Goal: Find specific page/section: Find specific page/section

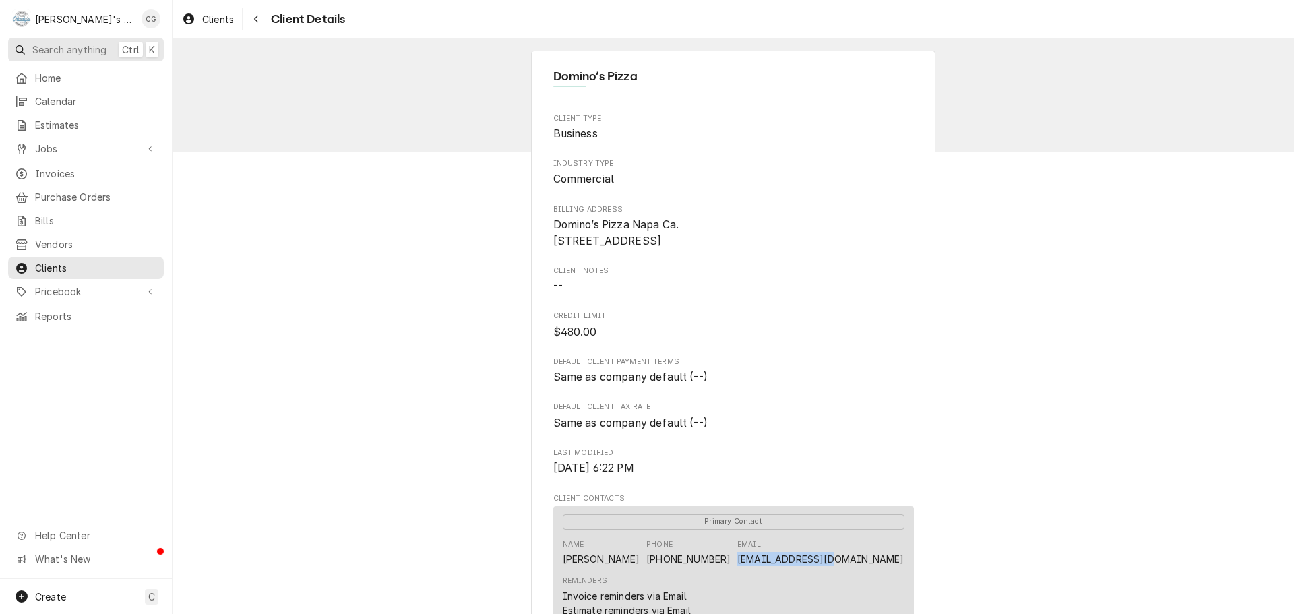
click at [84, 53] on span "Search anything" at bounding box center [69, 49] width 74 height 14
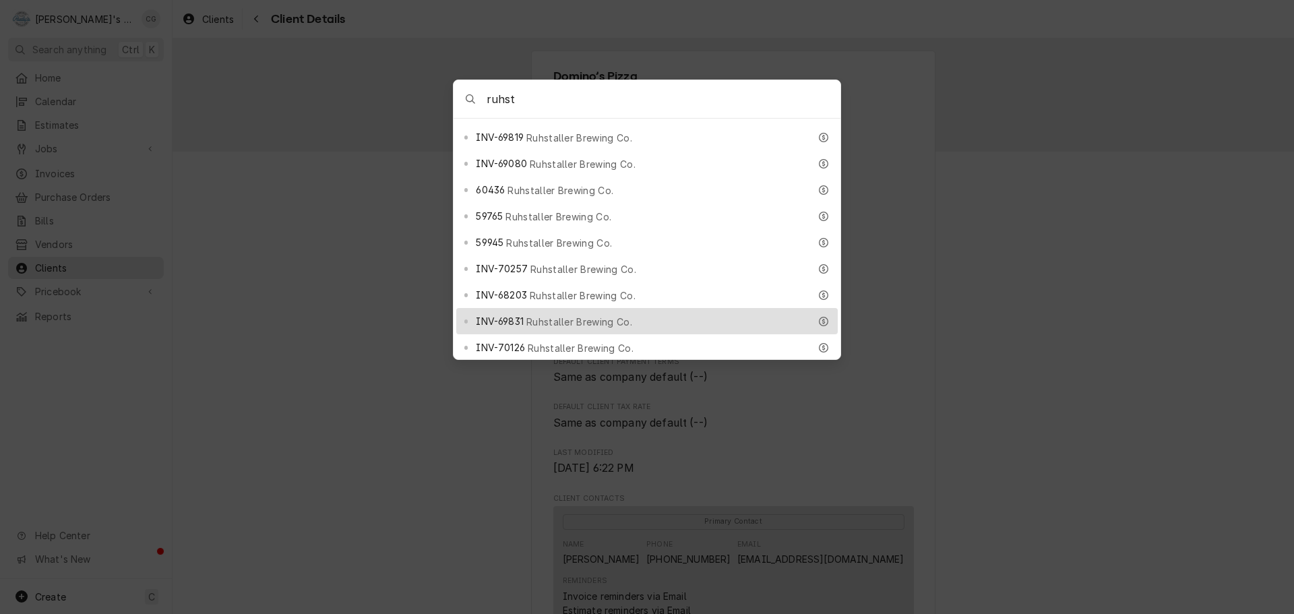
scroll to position [741, 0]
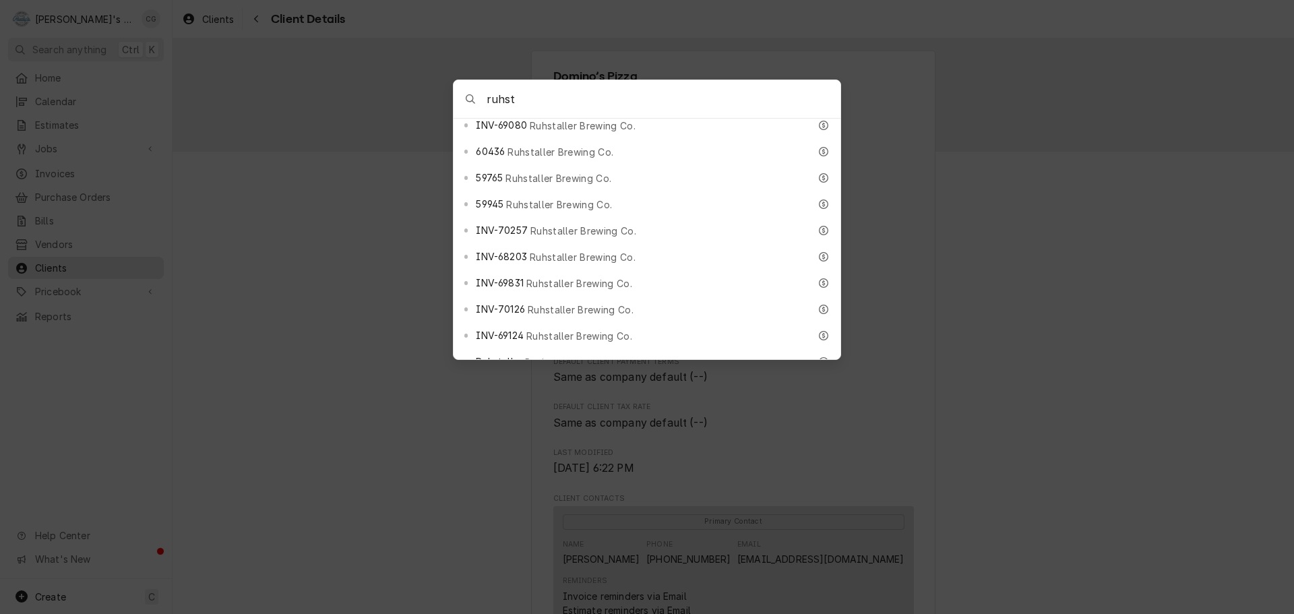
type input "ruhst"
click at [617, 380] on div "Ruhstaller Brewing Co. Business" at bounding box center [642, 387] width 333 height 15
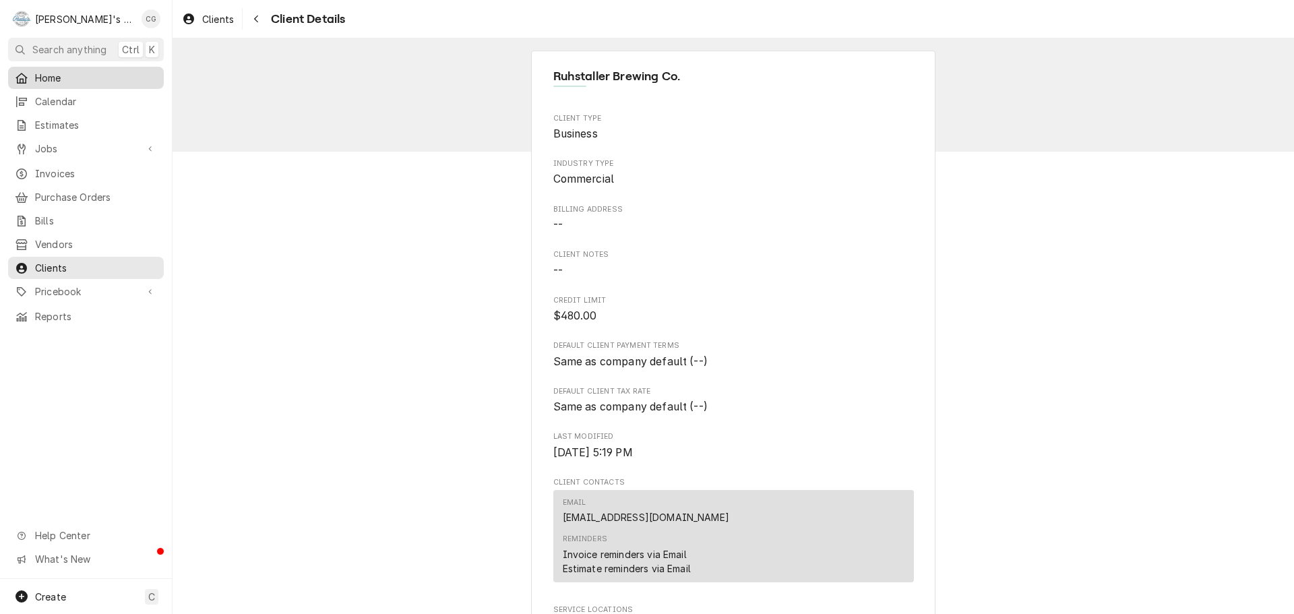
click at [82, 77] on span "Home" at bounding box center [96, 78] width 122 height 14
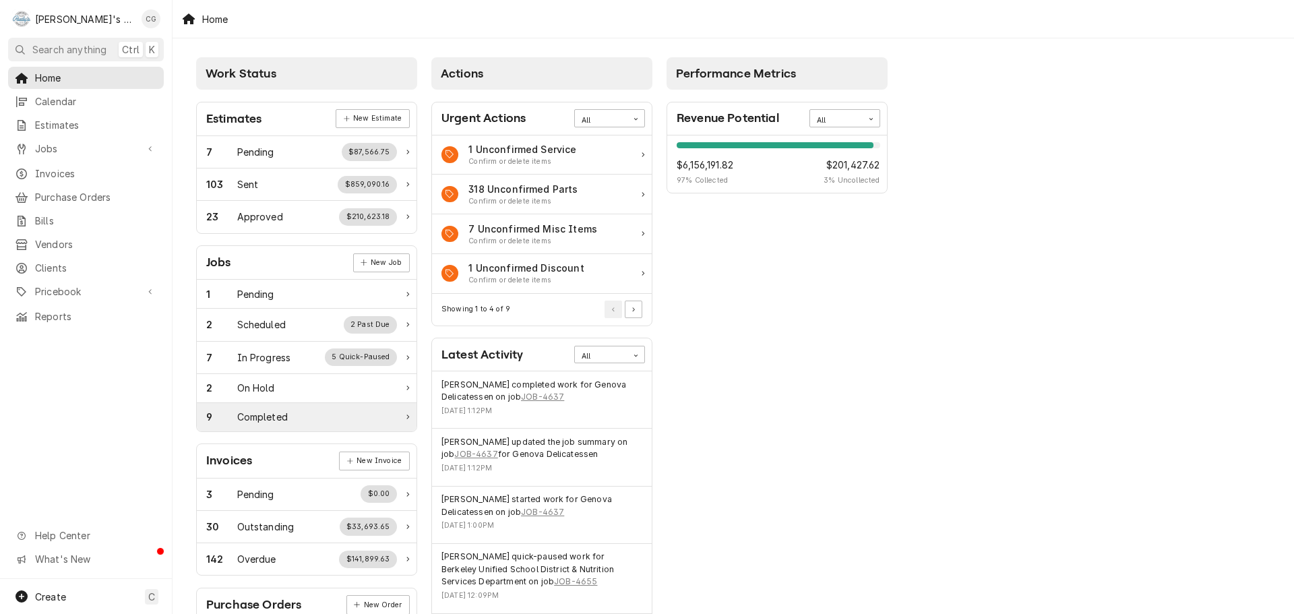
click at [285, 416] on div "Completed" at bounding box center [262, 417] width 51 height 14
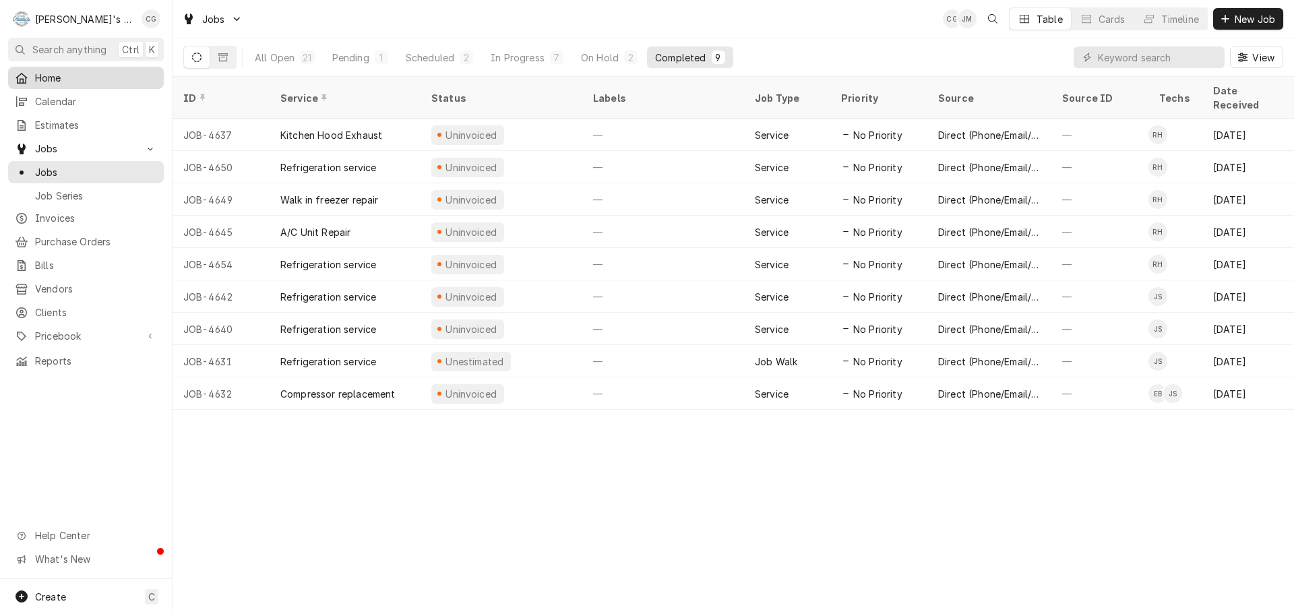
click at [88, 73] on span "Home" at bounding box center [96, 78] width 122 height 14
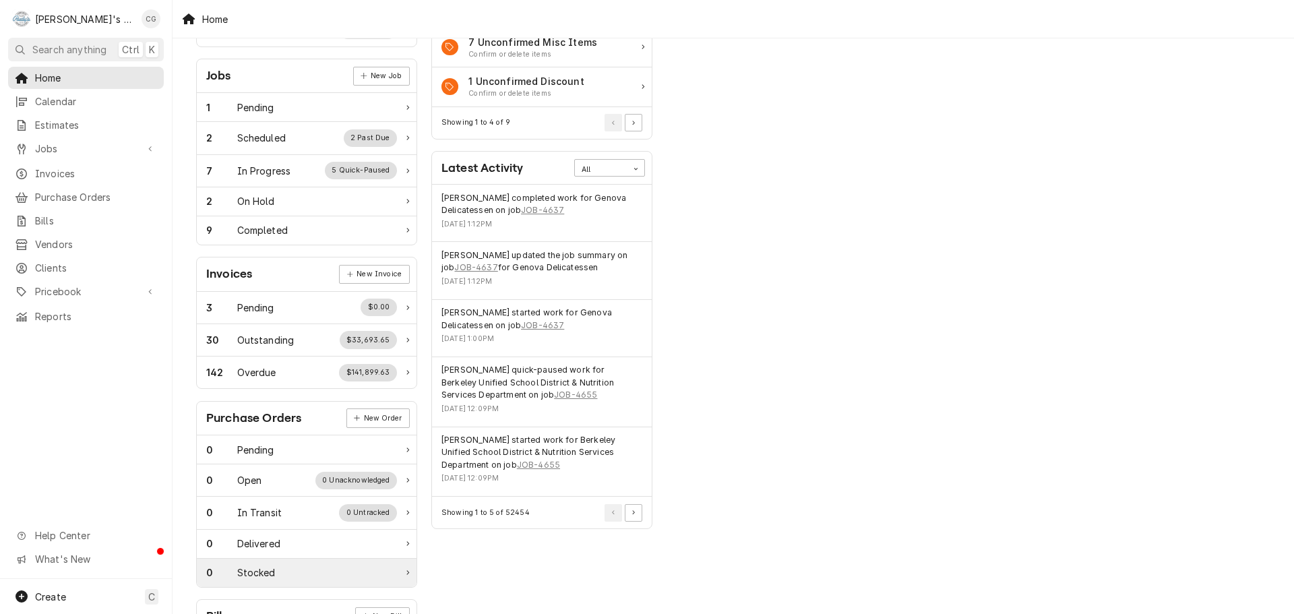
scroll to position [125, 0]
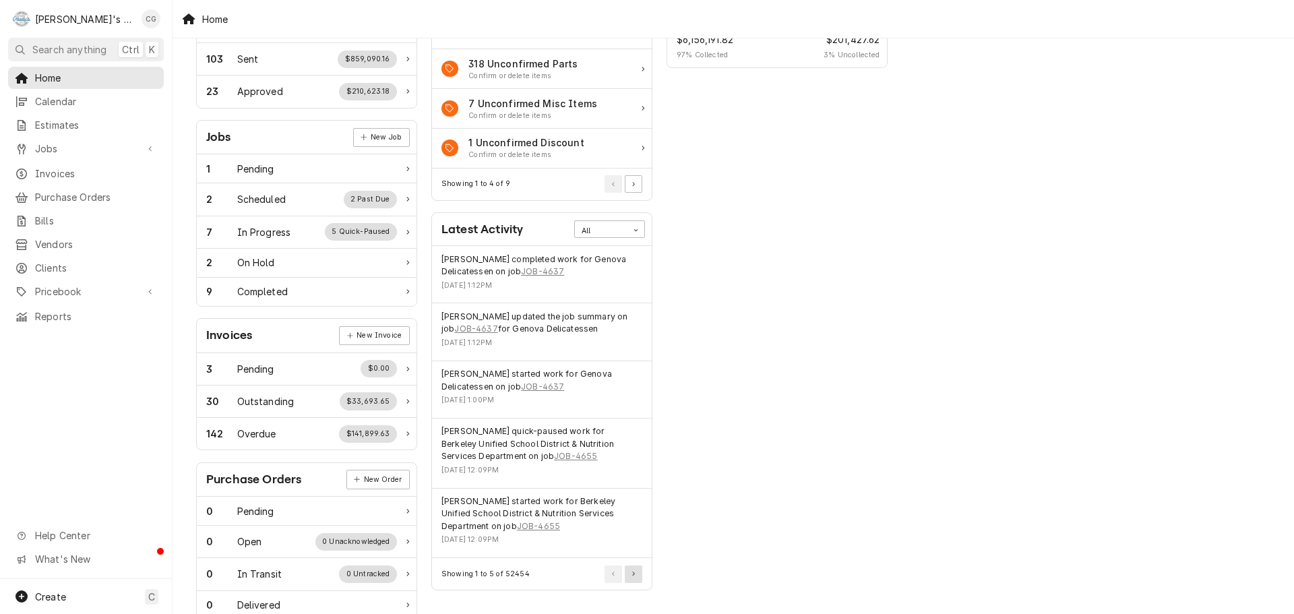
click at [638, 577] on button "Pagination Controls" at bounding box center [634, 574] width 18 height 18
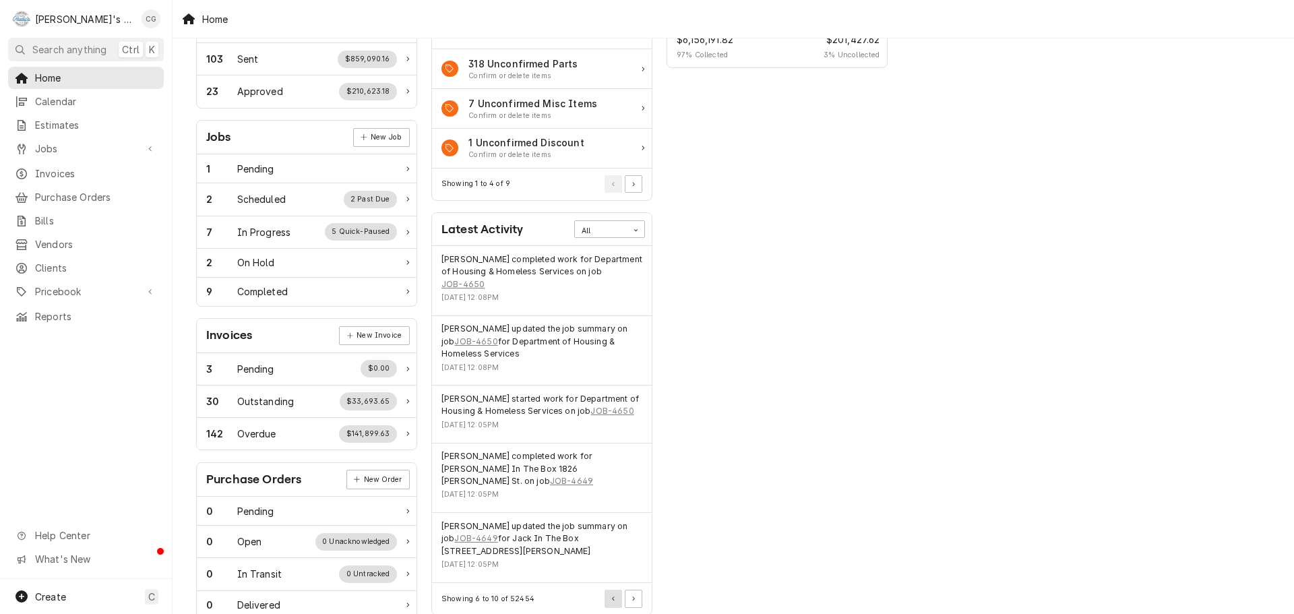
click at [609, 590] on button "Pagination Controls" at bounding box center [613, 599] width 18 height 18
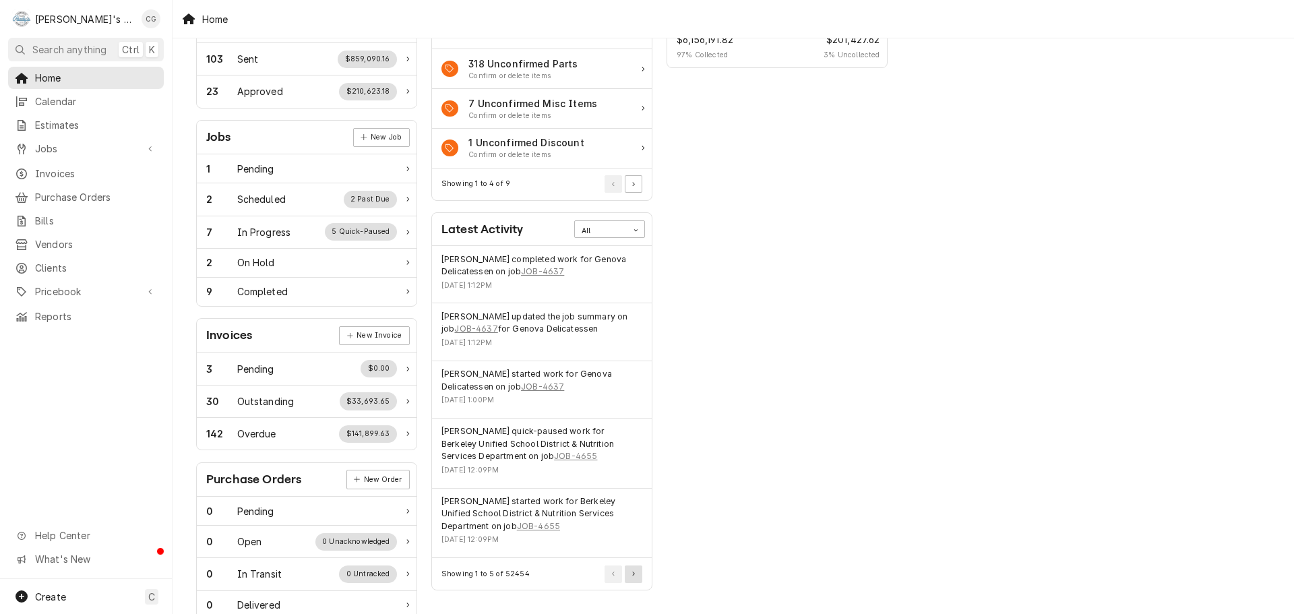
click at [637, 577] on button "Pagination Controls" at bounding box center [634, 574] width 18 height 18
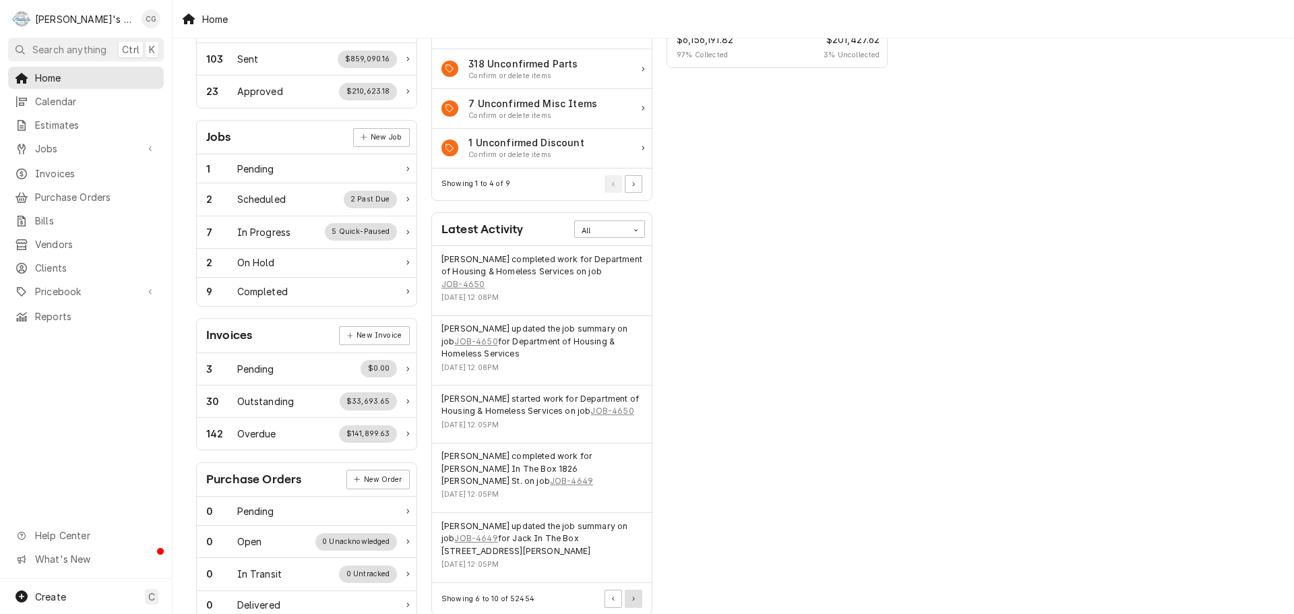
click at [633, 590] on button "Pagination Controls" at bounding box center [634, 599] width 18 height 18
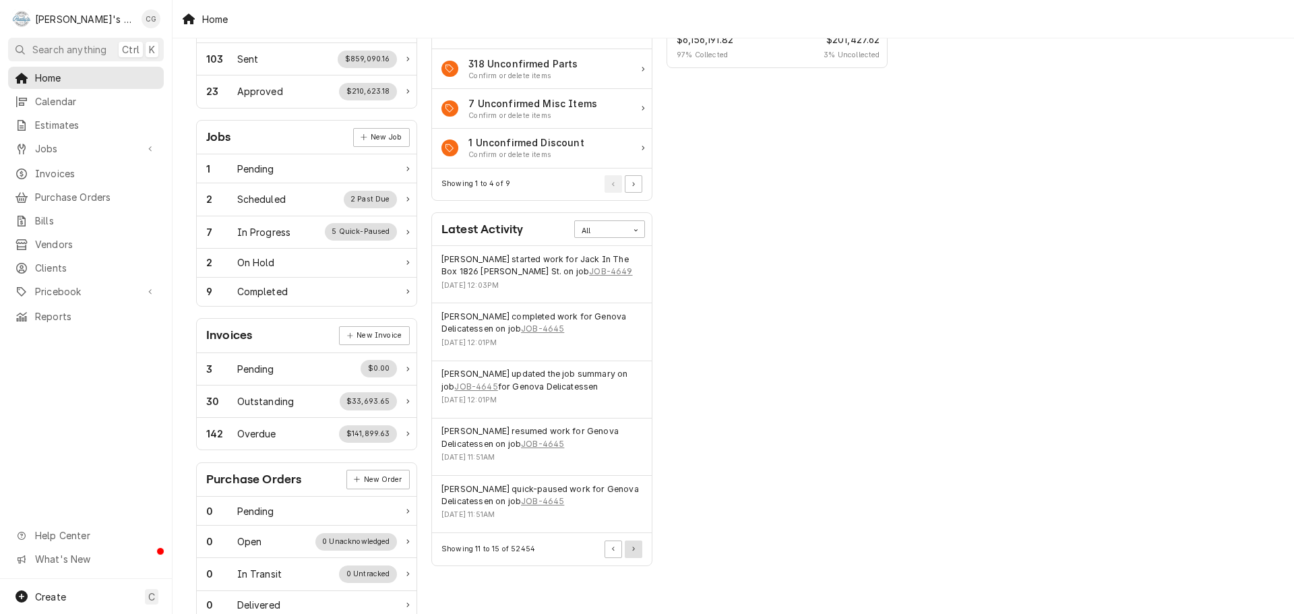
click at [632, 547] on icon "Pagination Controls" at bounding box center [633, 548] width 3 height 5
click at [633, 540] on button "Pagination Controls" at bounding box center [634, 549] width 18 height 18
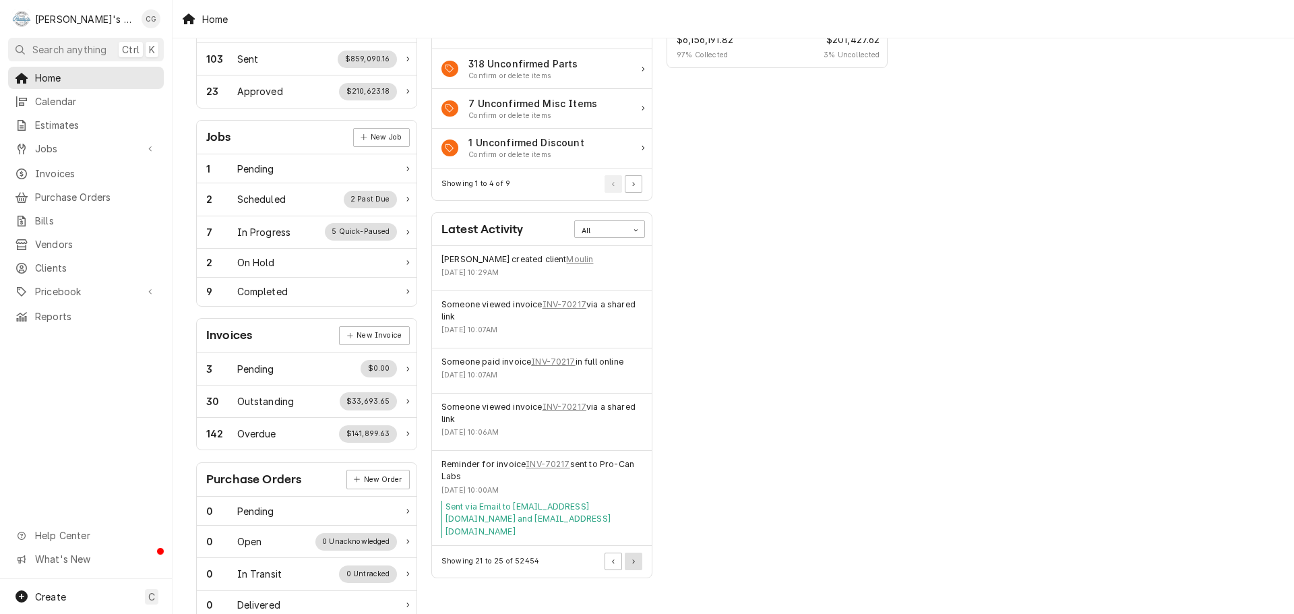
click at [638, 553] on button "Pagination Controls" at bounding box center [634, 562] width 18 height 18
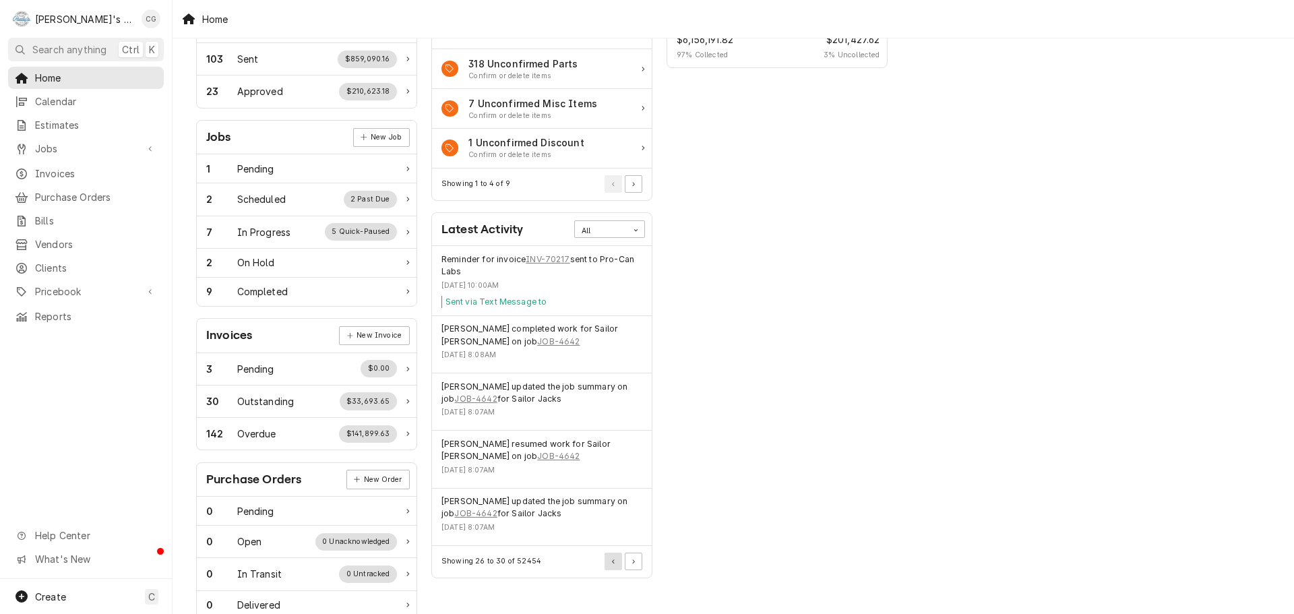
click at [619, 559] on button "Pagination Controls" at bounding box center [613, 562] width 18 height 18
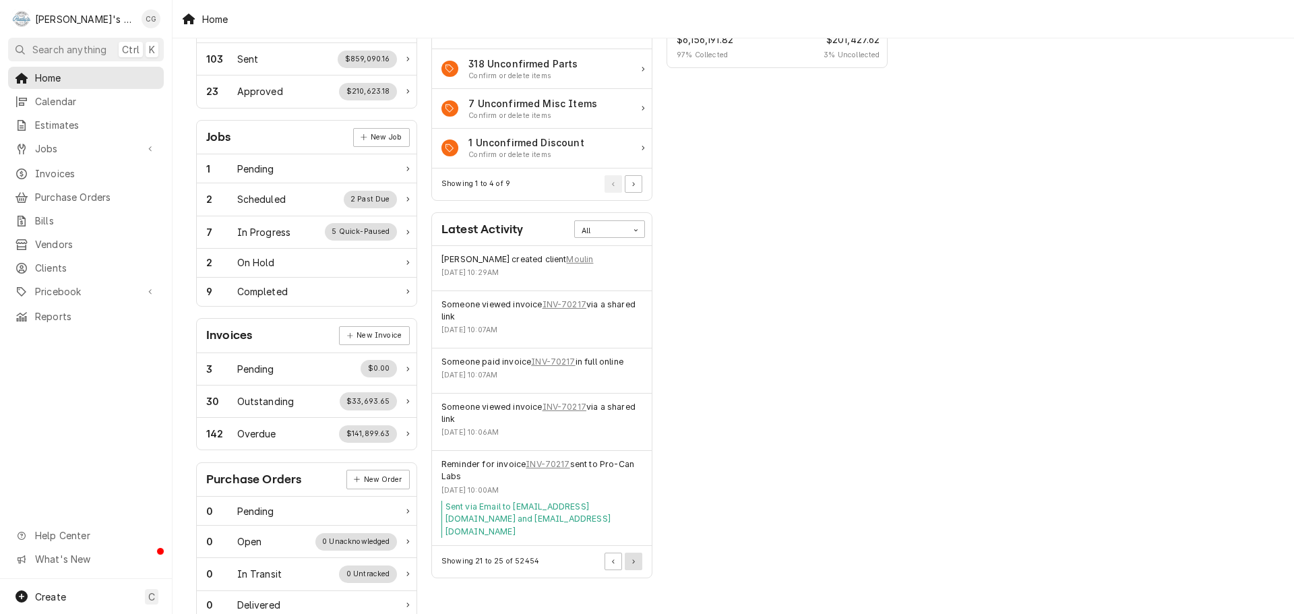
click at [636, 553] on button "Pagination Controls" at bounding box center [634, 562] width 18 height 18
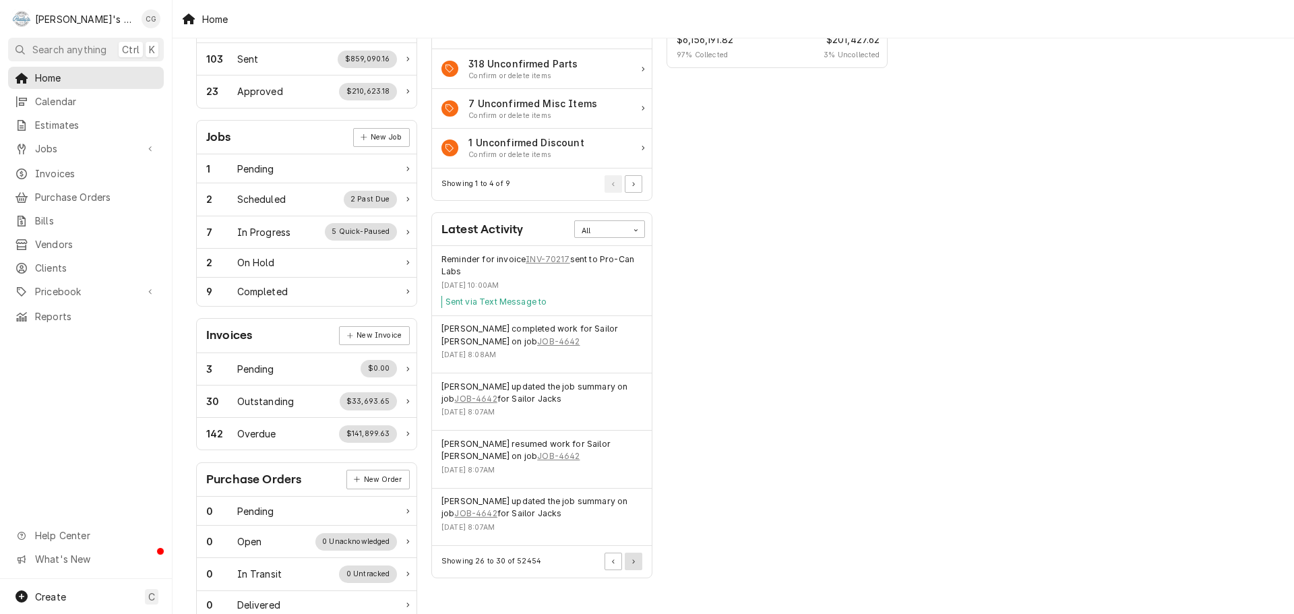
click at [636, 562] on button "Pagination Controls" at bounding box center [634, 562] width 18 height 18
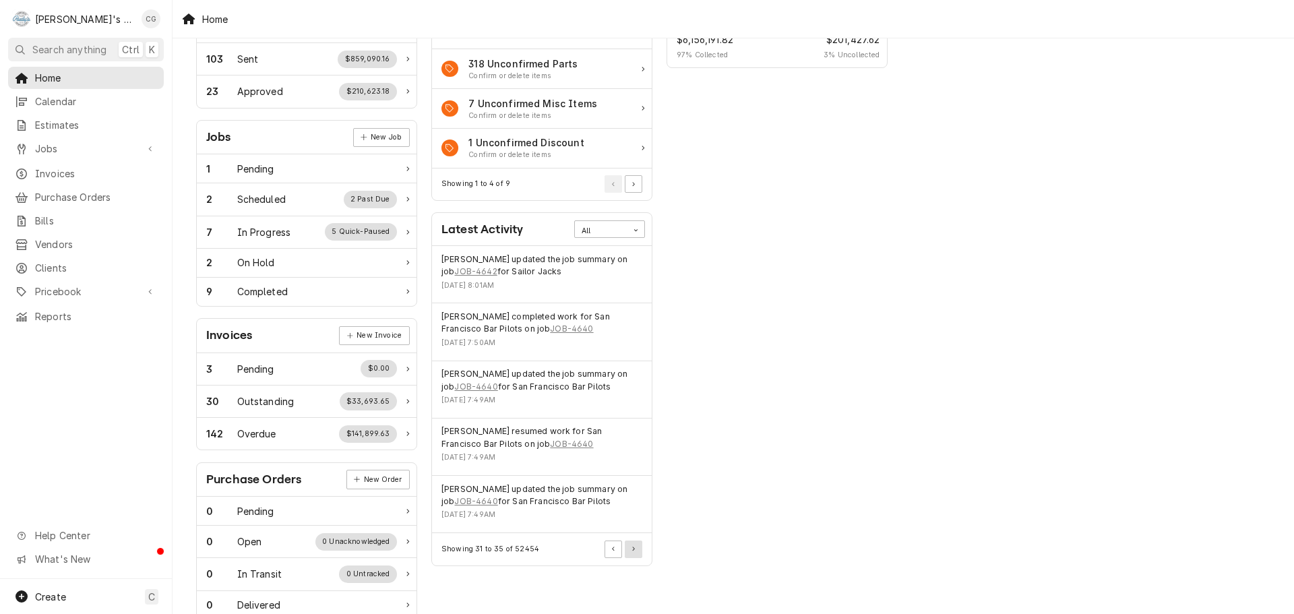
click at [636, 549] on button "Pagination Controls" at bounding box center [634, 549] width 18 height 18
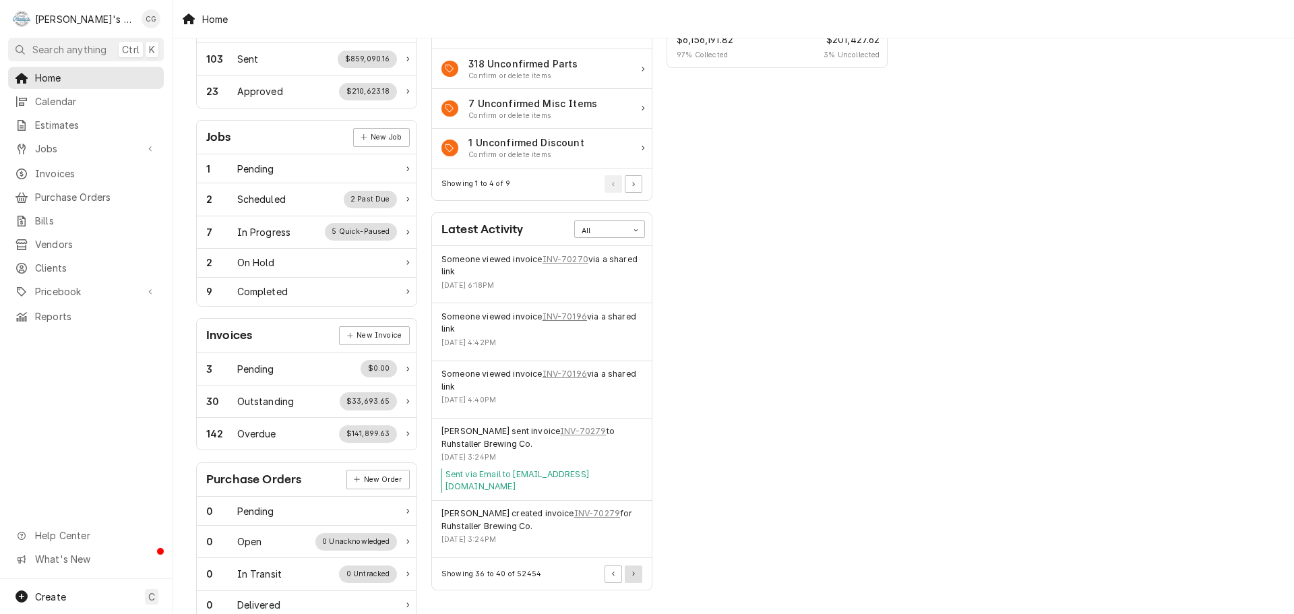
click at [631, 567] on button "Pagination Controls" at bounding box center [634, 574] width 18 height 18
click at [617, 565] on button "Pagination Controls" at bounding box center [613, 574] width 18 height 18
click at [571, 370] on link "INV-70196" at bounding box center [564, 374] width 44 height 12
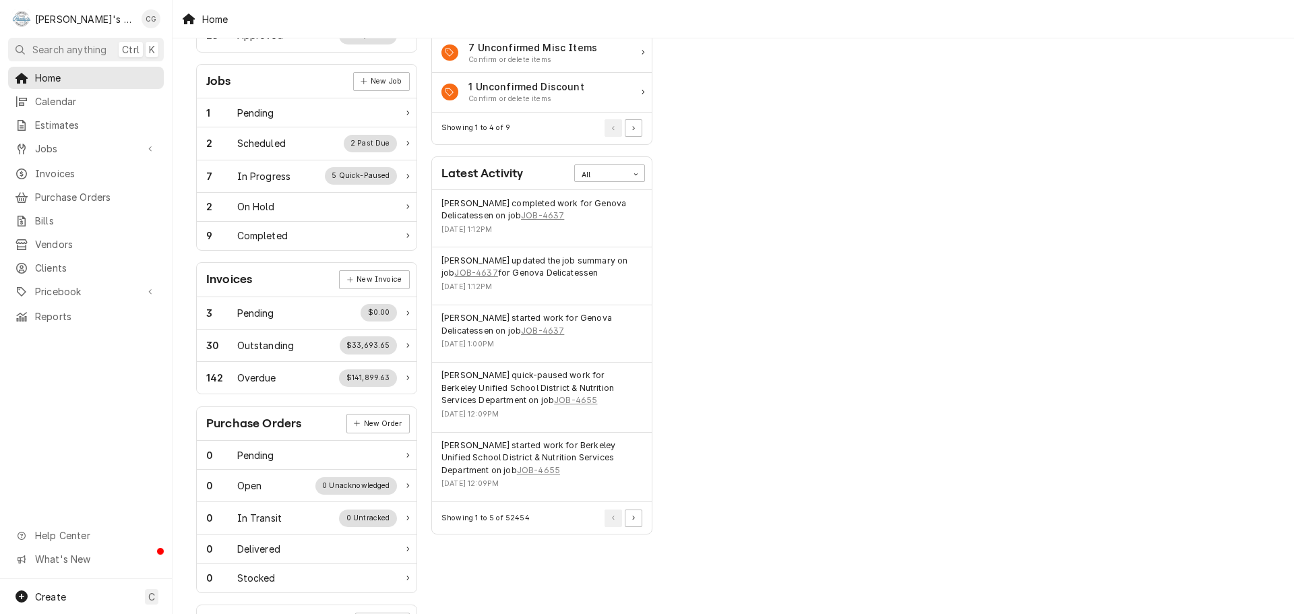
scroll to position [202, 0]
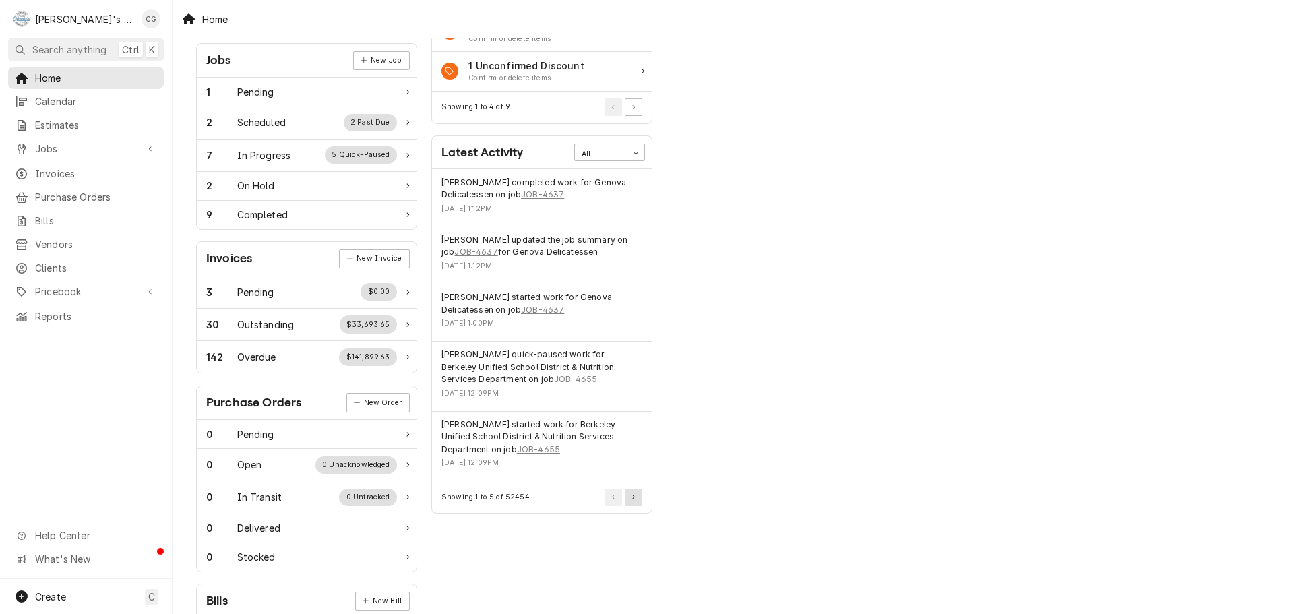
click at [633, 499] on icon "Pagination Controls" at bounding box center [633, 497] width 3 height 5
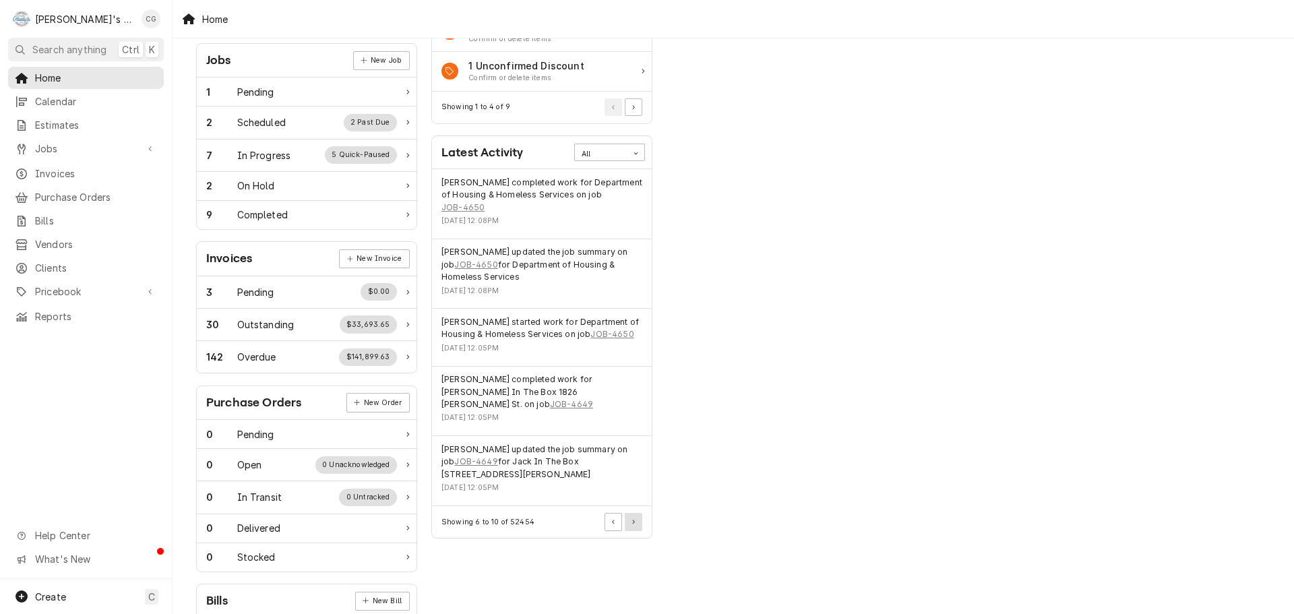
click at [635, 513] on button "Pagination Controls" at bounding box center [634, 522] width 18 height 18
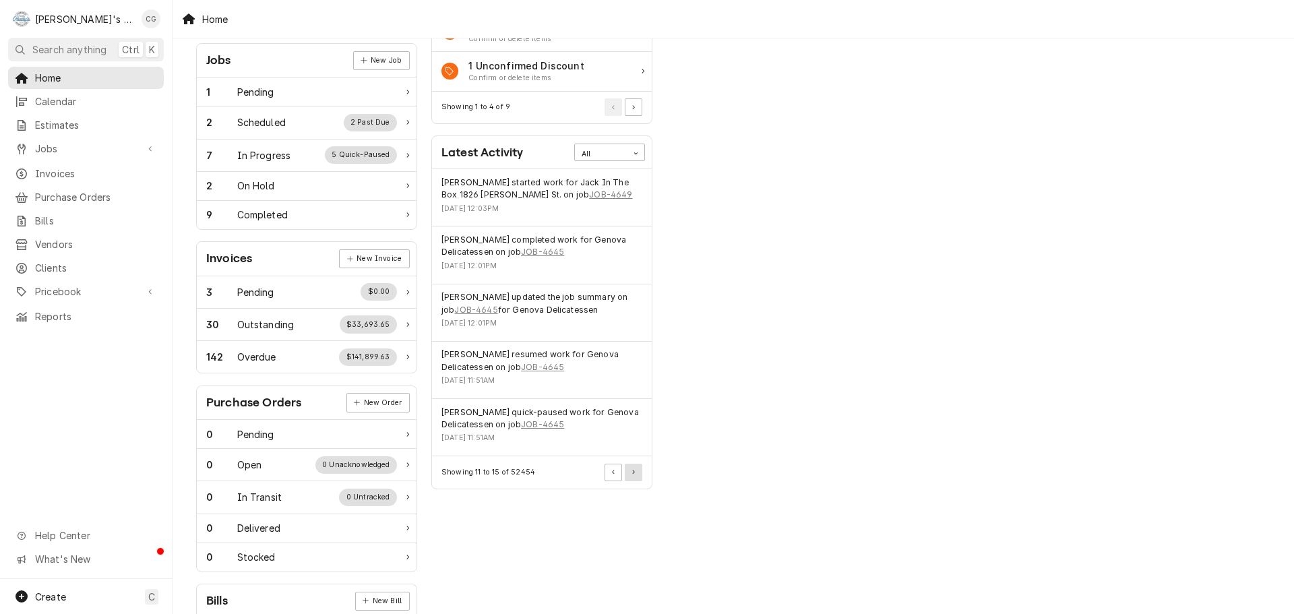
click at [635, 481] on button "Pagination Controls" at bounding box center [634, 473] width 18 height 18
click at [635, 481] on div "Actions Urgent Actions All 1 Unconfirmed Service Confirm or delete items 318 Un…" at bounding box center [541, 285] width 235 height 875
click at [627, 464] on button "Pagination Controls" at bounding box center [634, 473] width 18 height 18
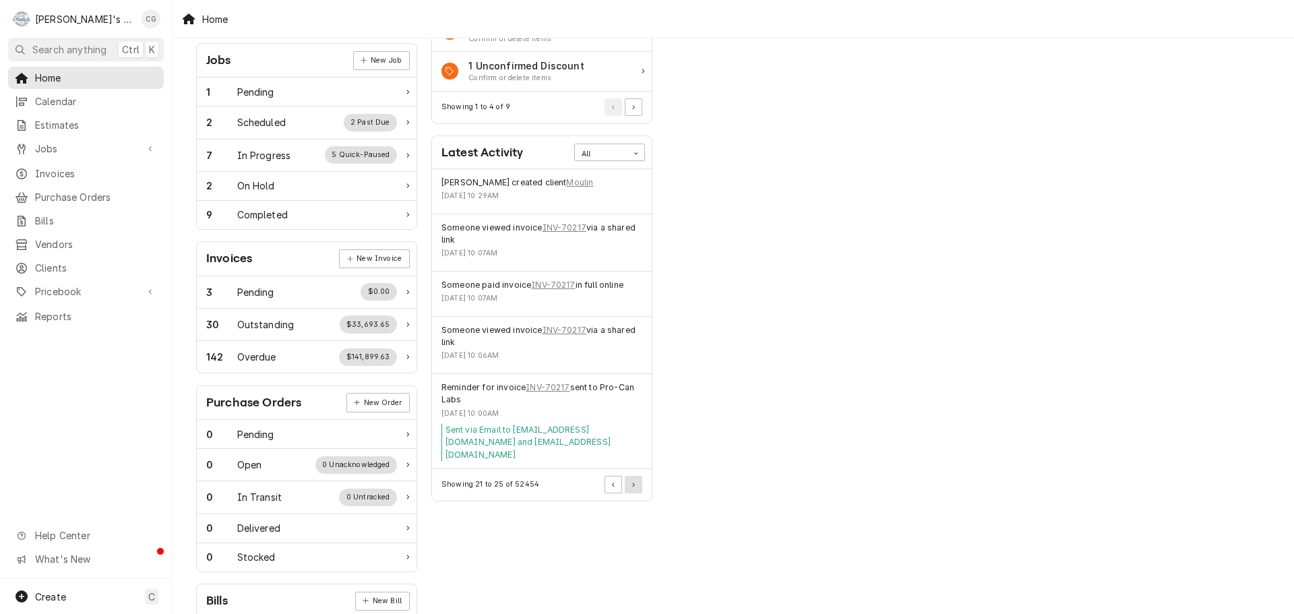
click at [638, 476] on button "Pagination Controls" at bounding box center [634, 485] width 18 height 18
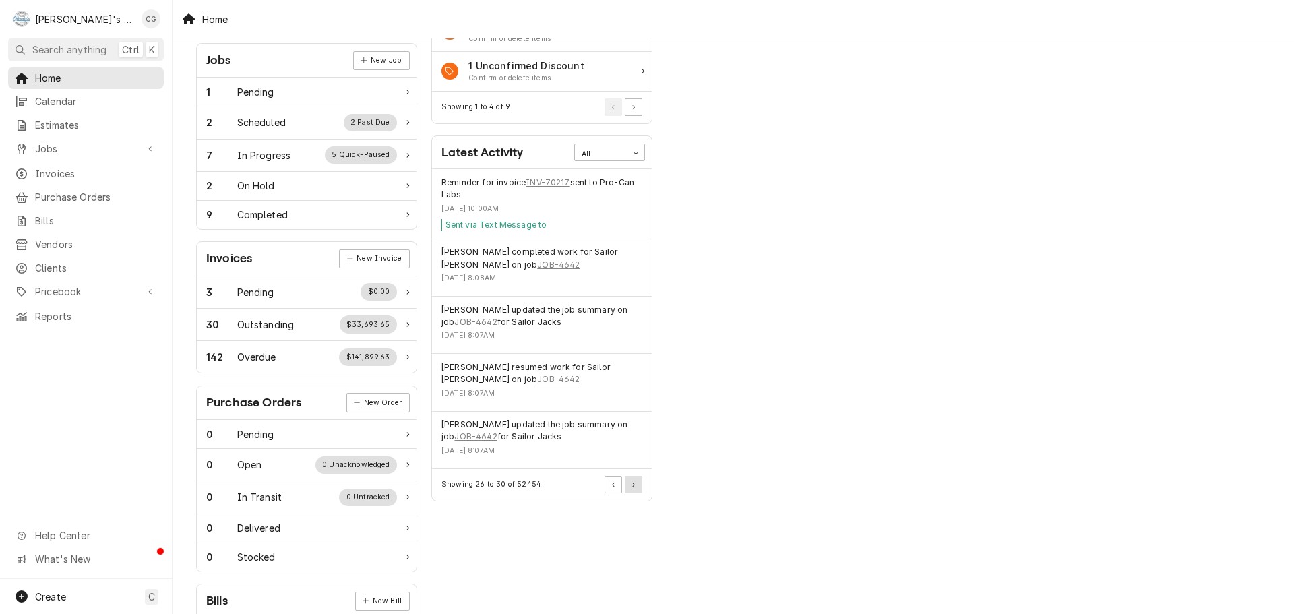
click at [638, 470] on div "Showing 26 to 30 of 52454" at bounding box center [542, 485] width 220 height 32
click at [638, 485] on button "Pagination Controls" at bounding box center [634, 485] width 18 height 18
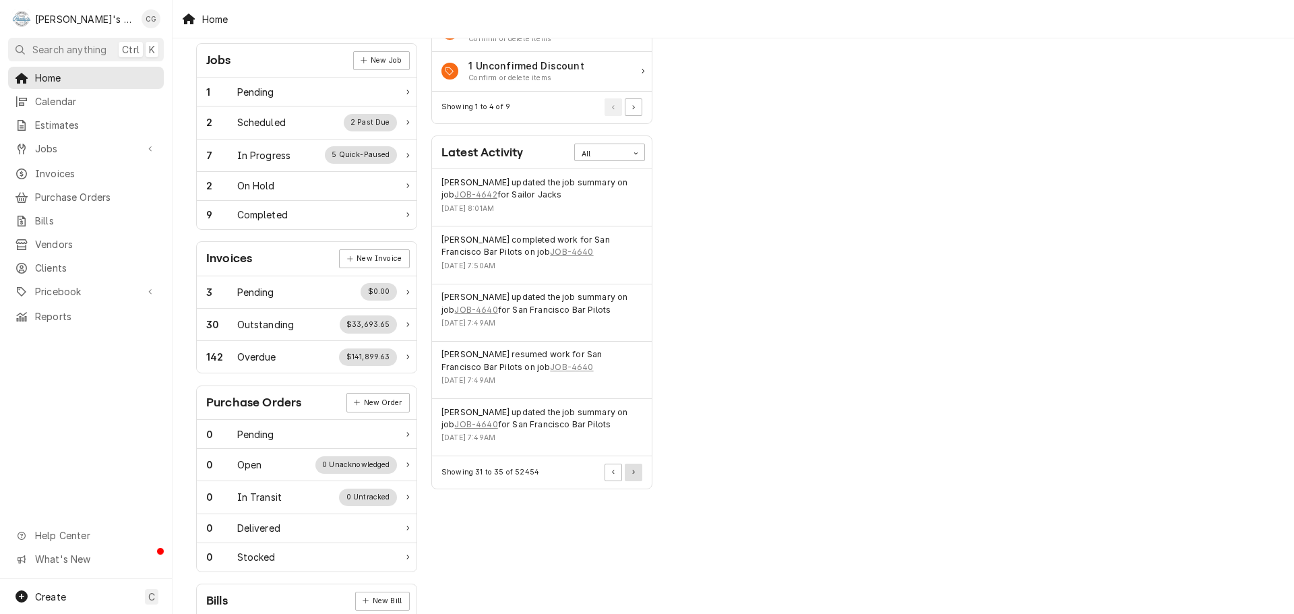
click at [635, 473] on icon "Pagination Controls" at bounding box center [633, 472] width 3 height 5
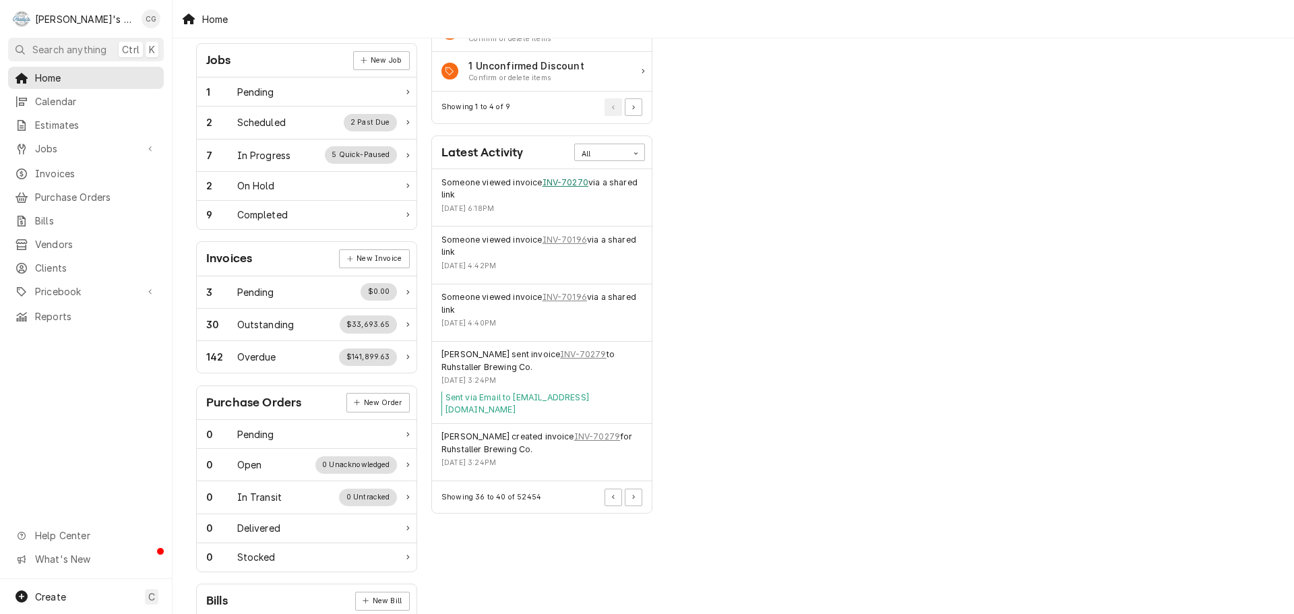
click at [567, 181] on link "INV-70270" at bounding box center [565, 183] width 46 height 12
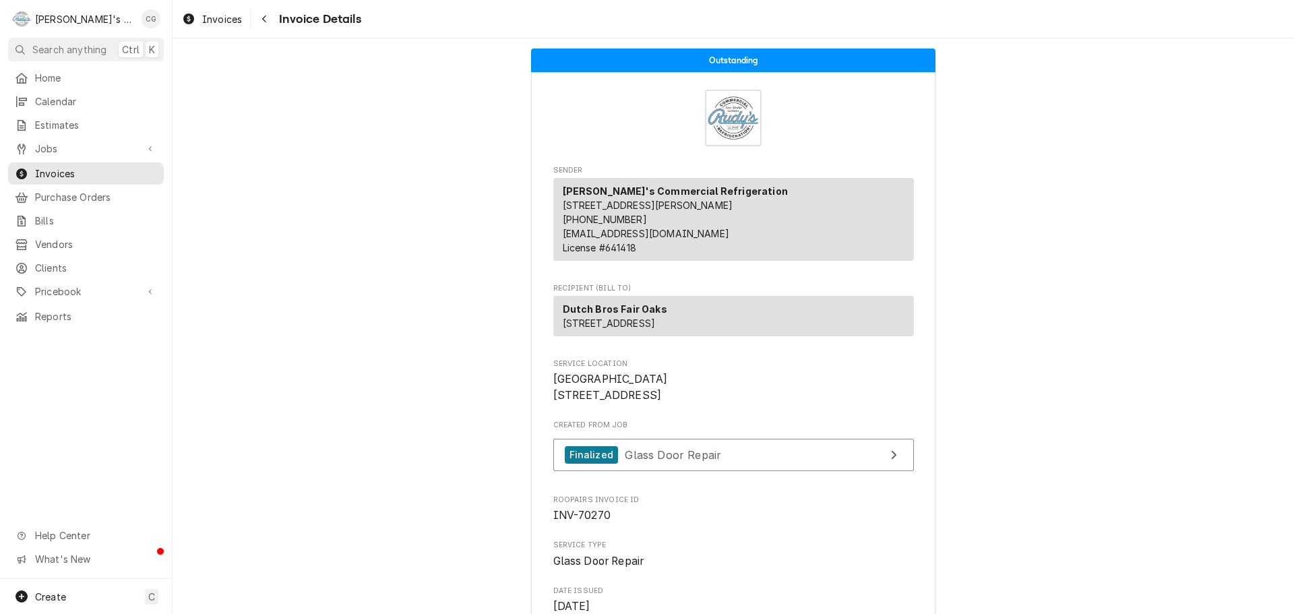
click at [82, 77] on span "Home" at bounding box center [96, 78] width 122 height 14
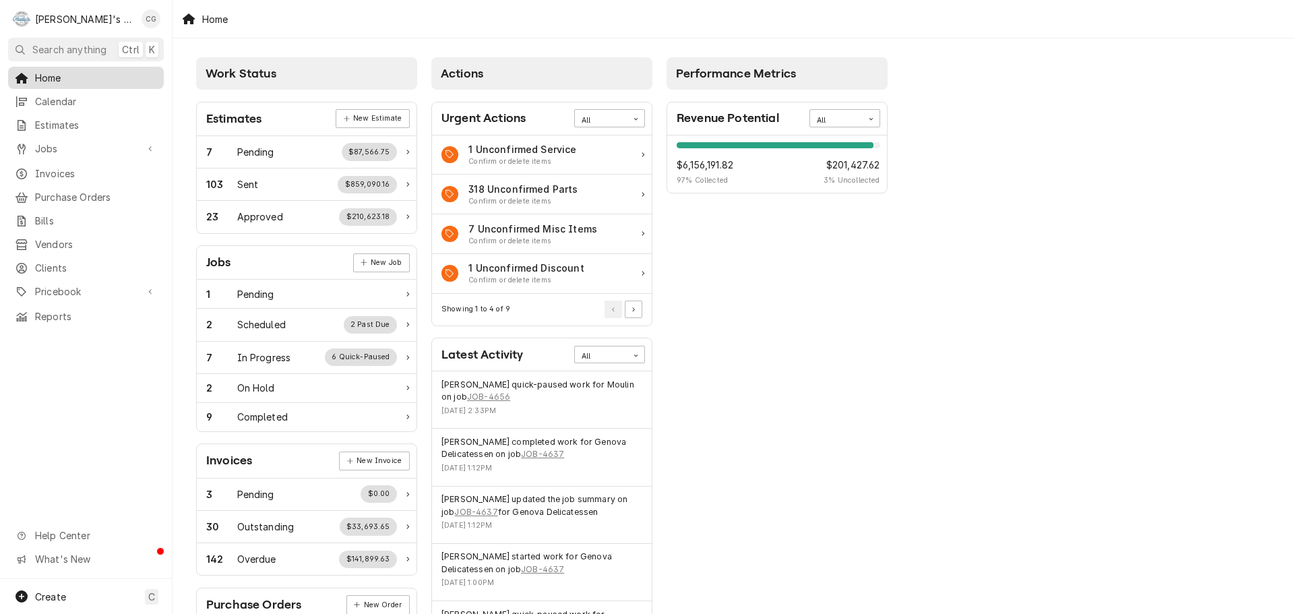
click at [75, 75] on span "Home" at bounding box center [96, 78] width 122 height 14
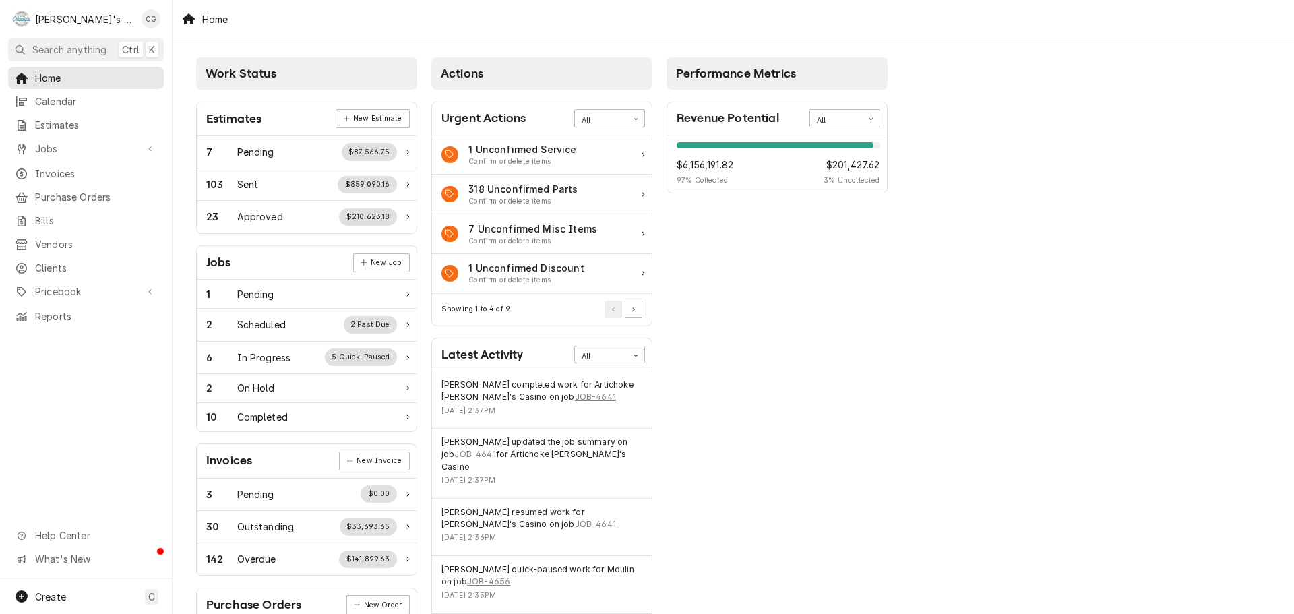
click at [1100, 317] on div "Work Status Estimates New Estimate 7 Pending $87,566.75 103 Sent $859,090.16 23…" at bounding box center [732, 489] width 1121 height 903
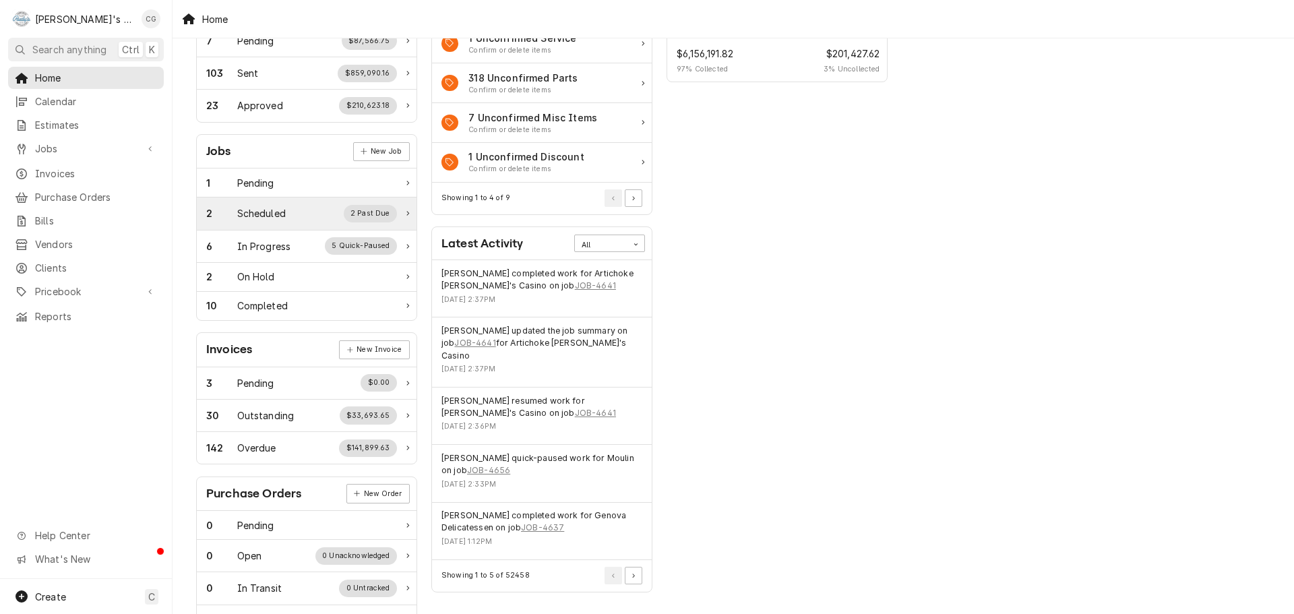
scroll to position [135, 0]
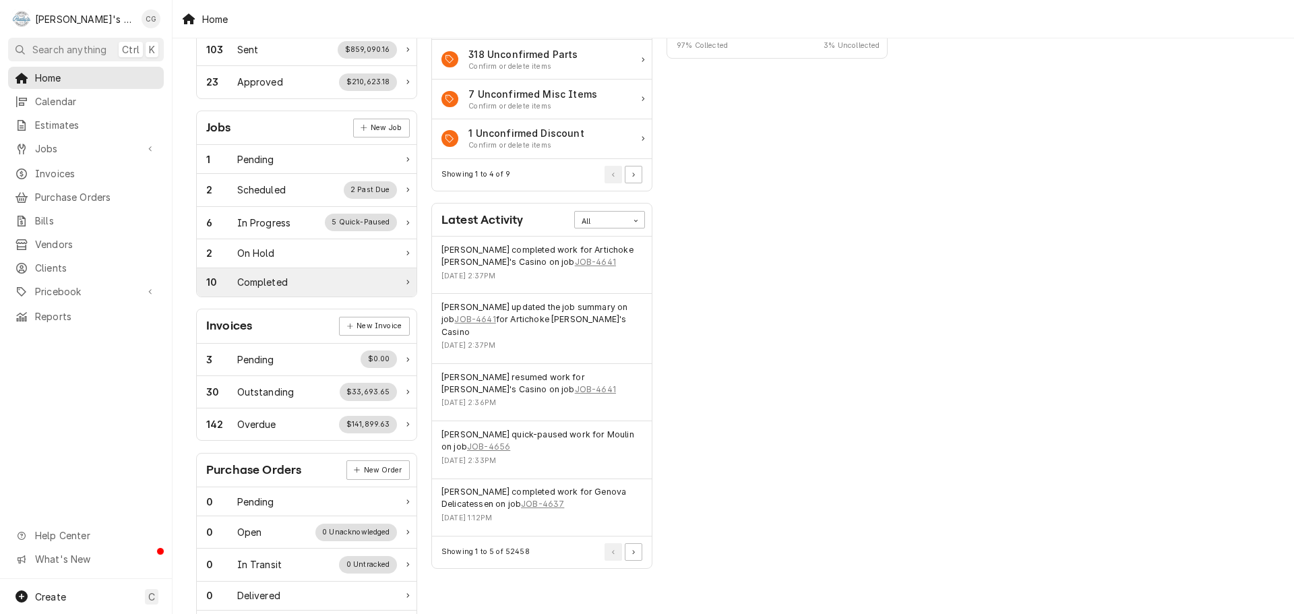
click at [305, 275] on div "10 Completed" at bounding box center [301, 282] width 191 height 14
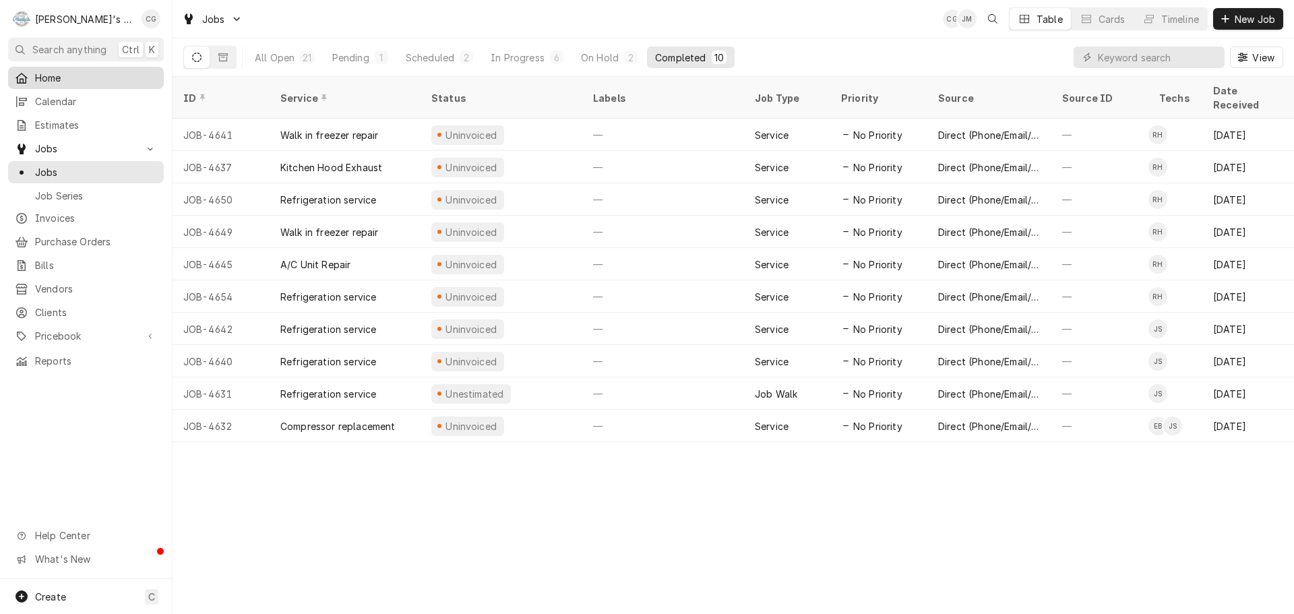
click at [69, 71] on span "Home" at bounding box center [96, 78] width 122 height 14
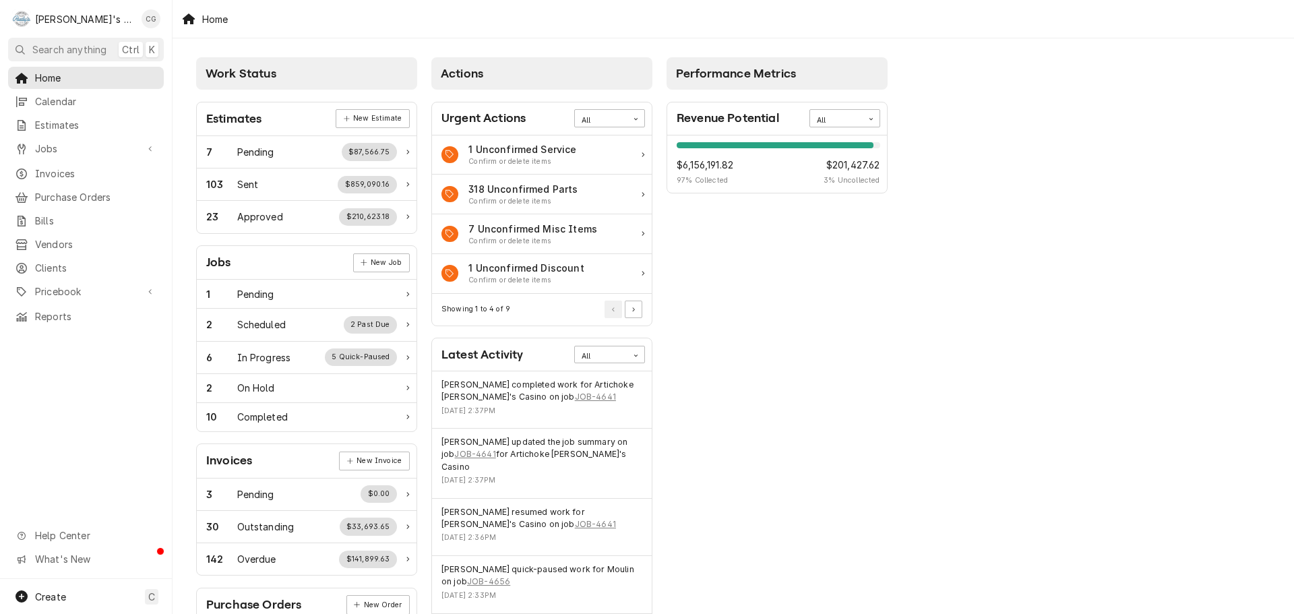
drag, startPoint x: 962, startPoint y: 294, endPoint x: 922, endPoint y: 259, distance: 53.0
click at [966, 294] on div "Work Status Estimates New Estimate 7 Pending $87,566.75 103 Sent $859,090.16 23…" at bounding box center [732, 489] width 1121 height 903
